Goal: Task Accomplishment & Management: Manage account settings

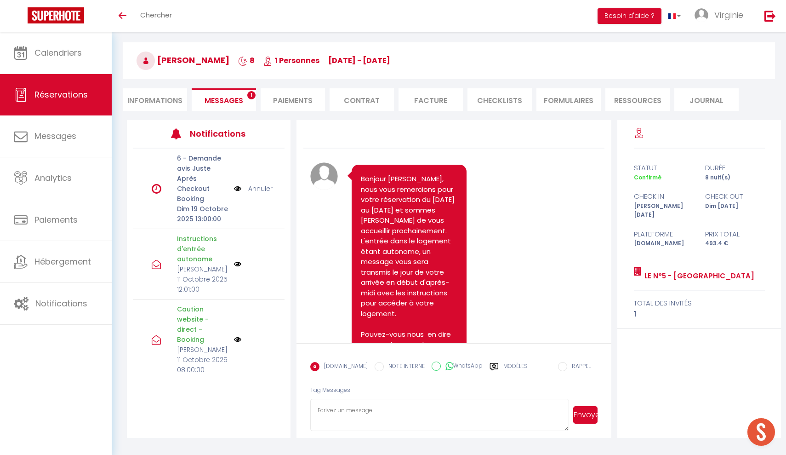
scroll to position [2372, 0]
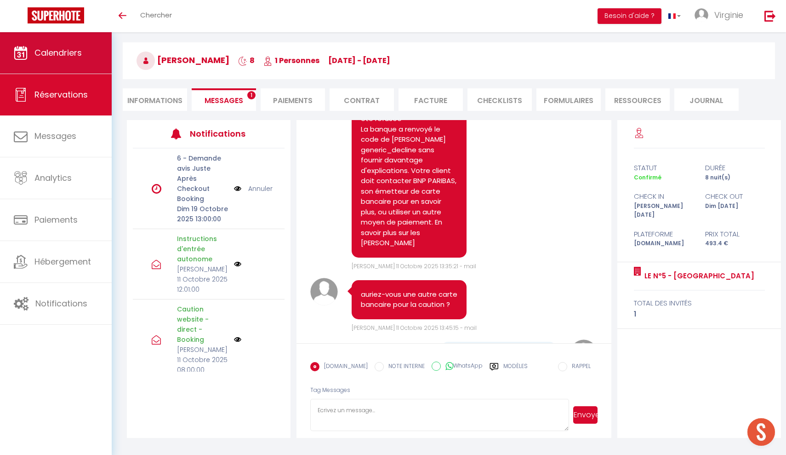
click at [71, 60] on link "Calendriers" at bounding box center [56, 52] width 112 height 41
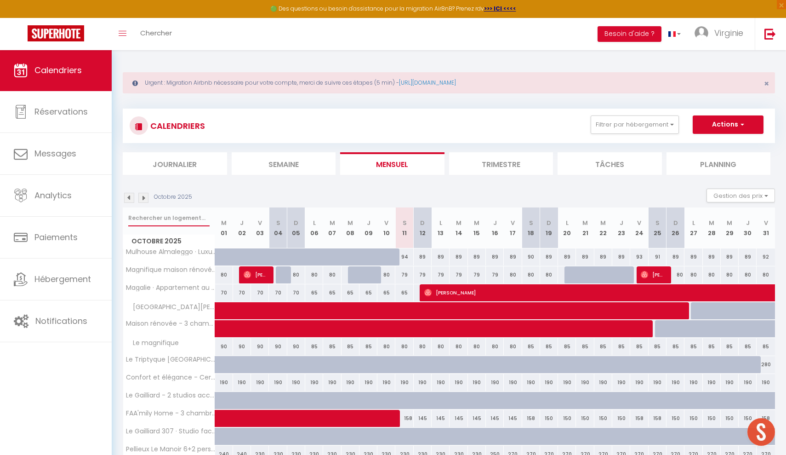
click at [183, 221] on input "text" at bounding box center [168, 218] width 81 height 17
type input "f"
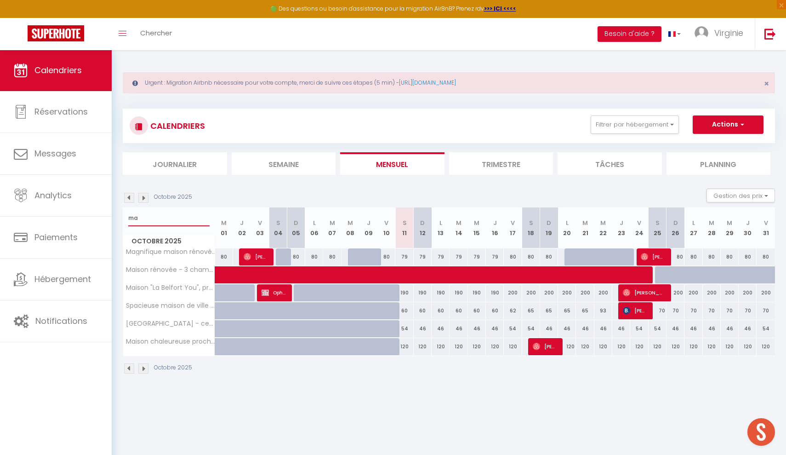
type input "m"
type input "home"
select select
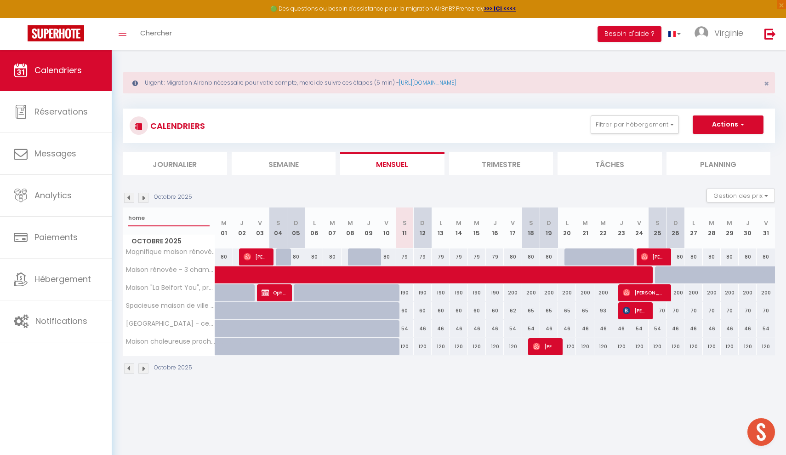
select select
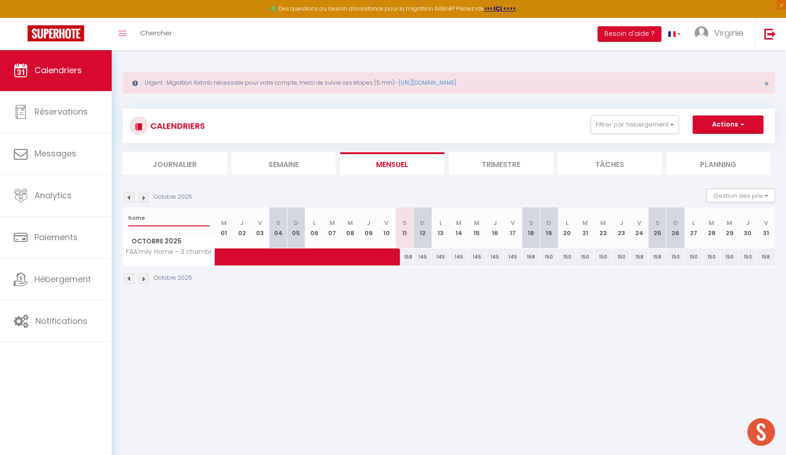
type input "home"
click at [409, 256] on span at bounding box center [332, 256] width 212 height 17
select select "OK"
select select "KO"
select select "0"
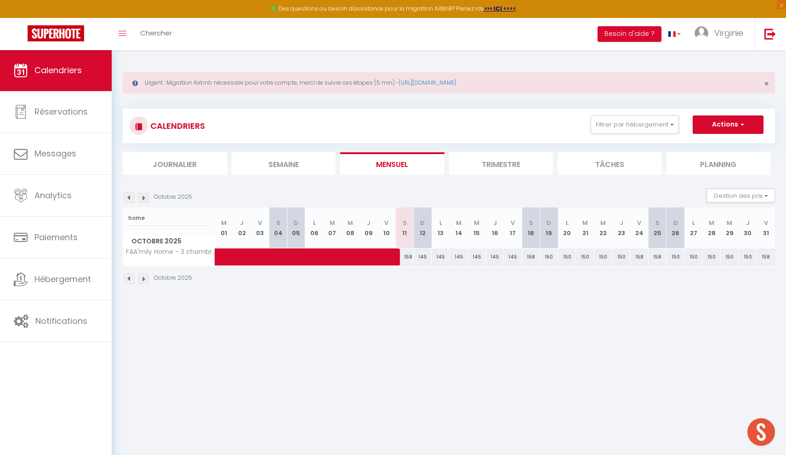
select select "0"
select select "1"
select select
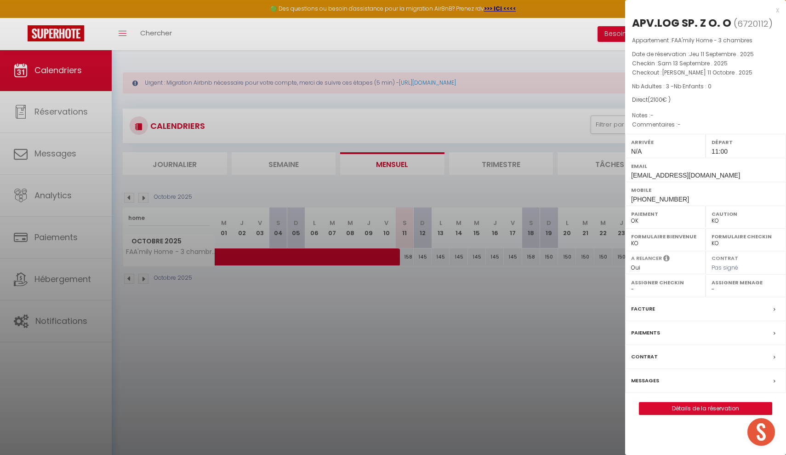
select select "36925"
select select "46264"
click at [779, 13] on div "x" at bounding box center [702, 10] width 154 height 11
select select
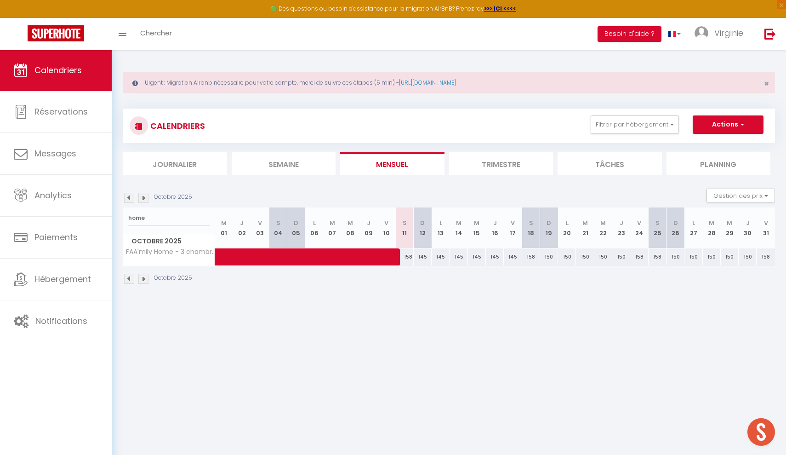
click at [442, 259] on div "145" at bounding box center [441, 256] width 18 height 17
type input "145"
select select "1"
type input "Lun 13 Octobre 2025"
type input "[DATE] Octobre 2025"
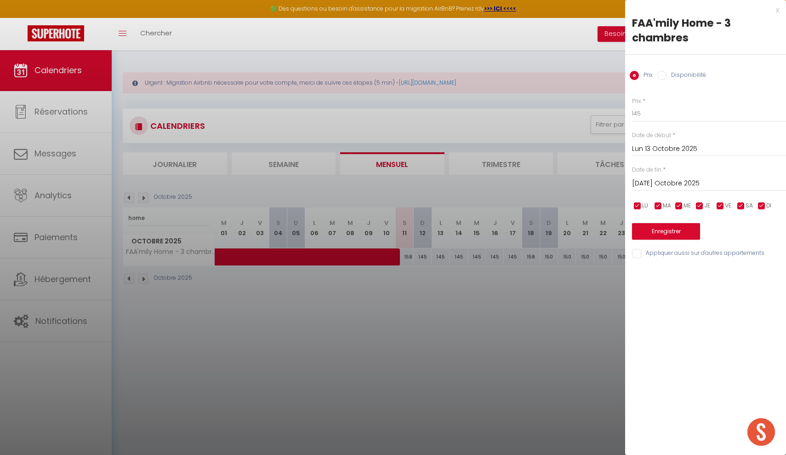
click at [665, 76] on input "Disponibilité" at bounding box center [662, 75] width 9 height 9
radio input "true"
radio input "false"
select select "0"
click at [646, 149] on input "Lun 13 Octobre 2025" at bounding box center [709, 150] width 154 height 12
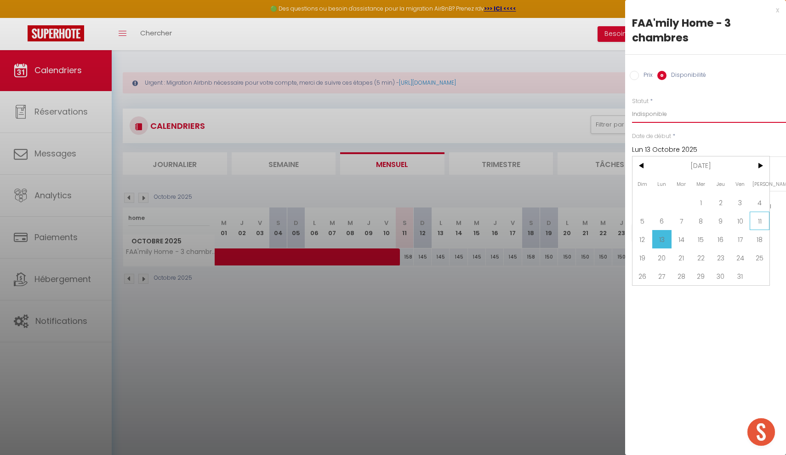
click at [763, 220] on span "11" at bounding box center [760, 221] width 20 height 18
type input "[PERSON_NAME] 11 Octobre 2025"
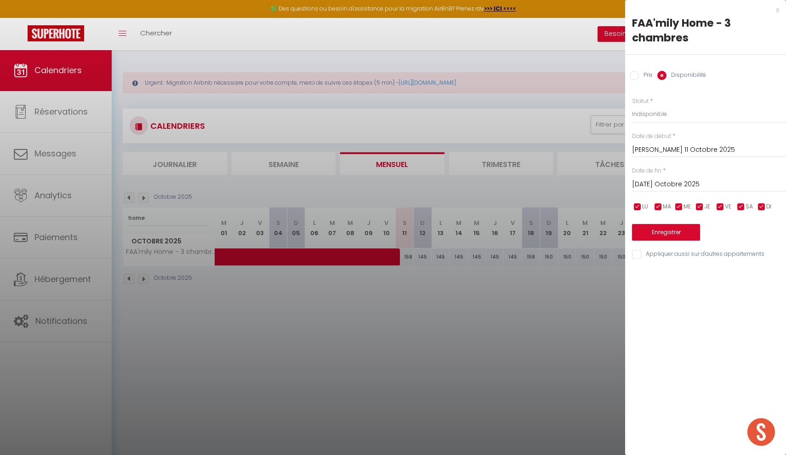
click at [668, 185] on input "[DATE] Octobre 2025" at bounding box center [709, 184] width 154 height 12
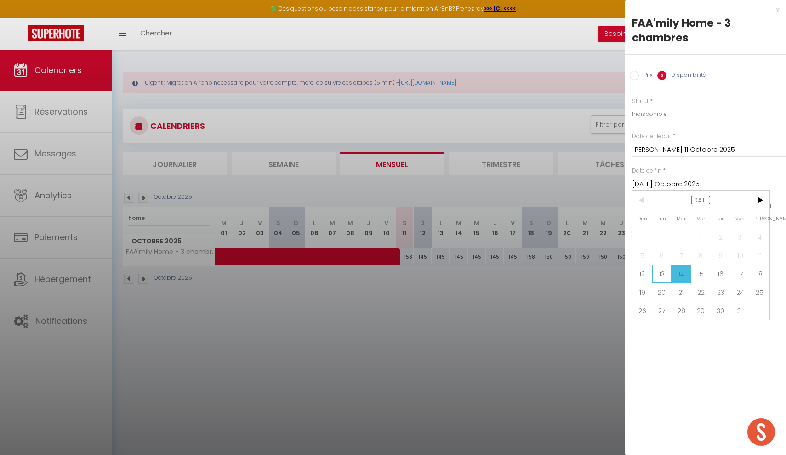
click at [662, 273] on span "13" at bounding box center [663, 273] width 20 height 18
type input "Lun 13 Octobre 2025"
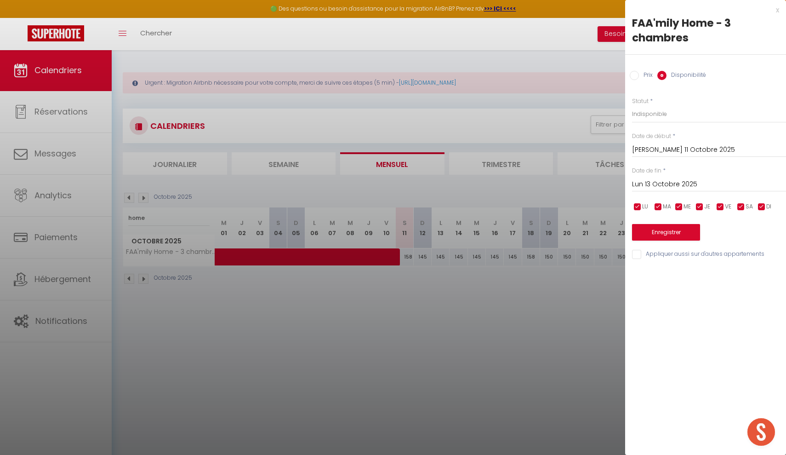
click at [673, 232] on button "Enregistrer" at bounding box center [666, 232] width 68 height 17
